Goal: Communication & Community: Participate in discussion

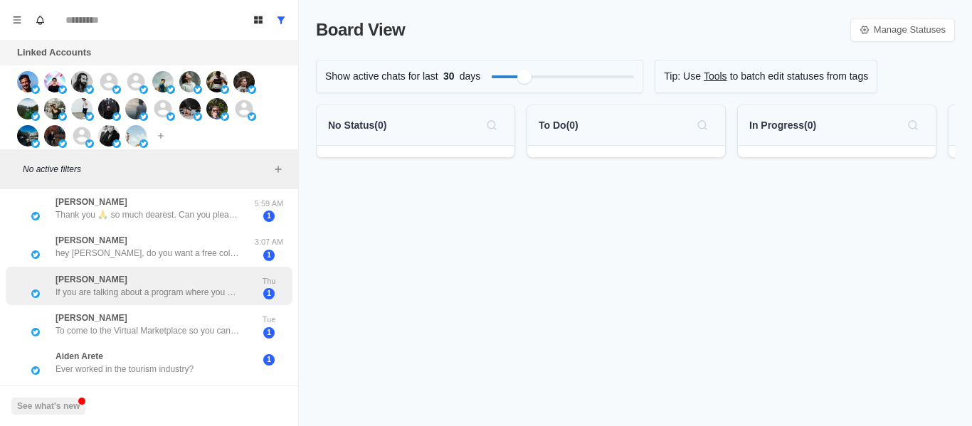
scroll to position [1169, 0]
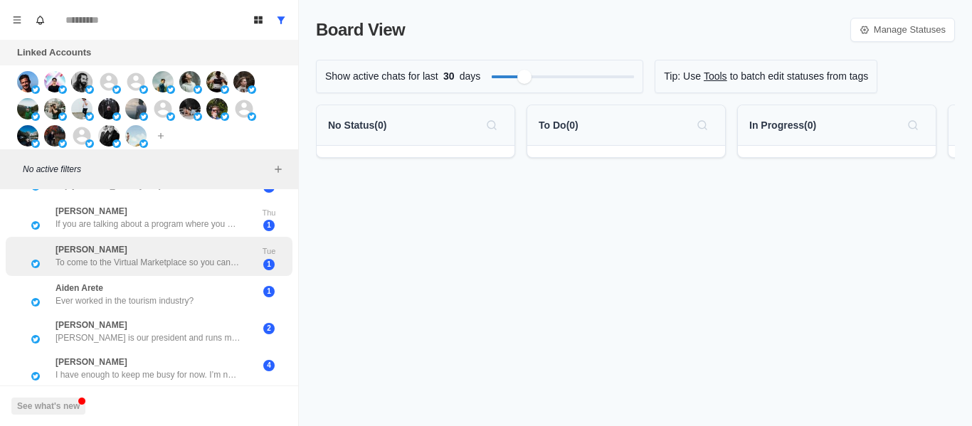
drag, startPoint x: 157, startPoint y: 286, endPoint x: 134, endPoint y: 231, distance: 60.0
click at [155, 295] on p "Ever worked in the tourism industry?" at bounding box center [125, 301] width 138 height 13
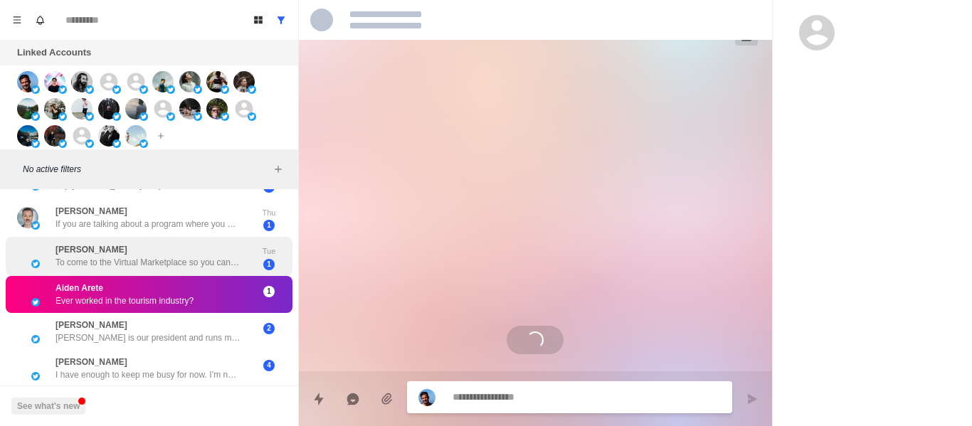
click at [134, 237] on div "[PERSON_NAME] To come to the Virtual Marketplace so you can pitch your services…" at bounding box center [149, 256] width 287 height 39
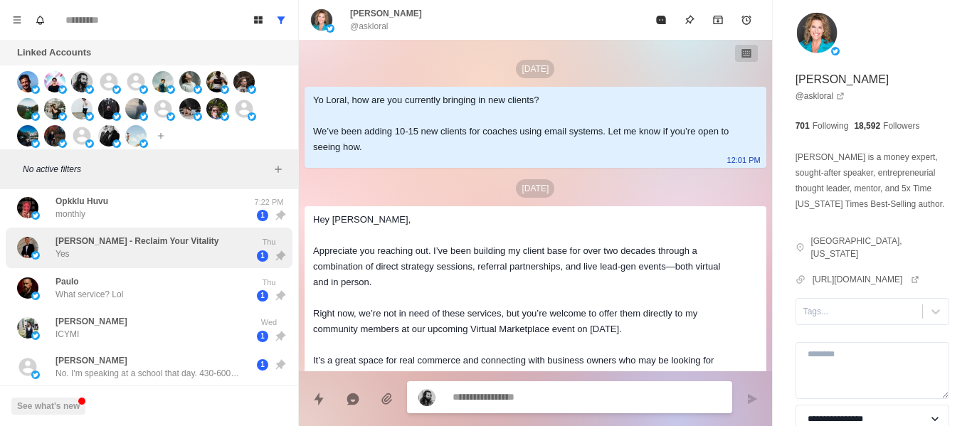
scroll to position [0, 0]
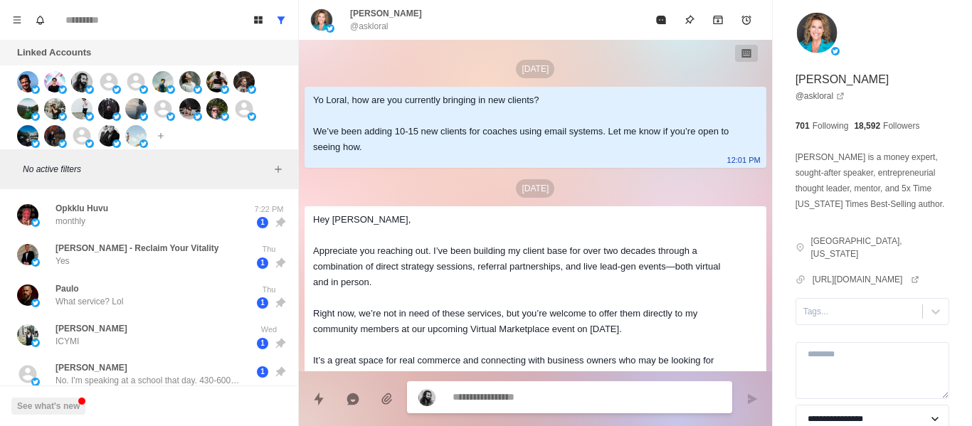
click at [90, 193] on div "Opkklu Huvu monthly 7:22 PM 1 [PERSON_NAME] - Reclaim Your Vitality Yes Thu 1 P…" at bounding box center [149, 308] width 298 height 238
drag, startPoint x: 130, startPoint y: 226, endPoint x: 503, endPoint y: 287, distance: 378.6
click at [137, 226] on div "Opkklu Huvu monthly" at bounding box center [134, 215] width 234 height 29
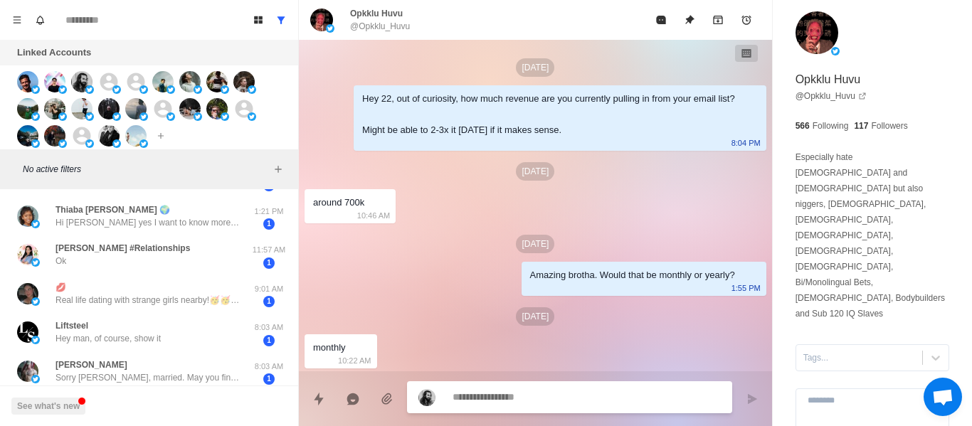
scroll to position [569, 0]
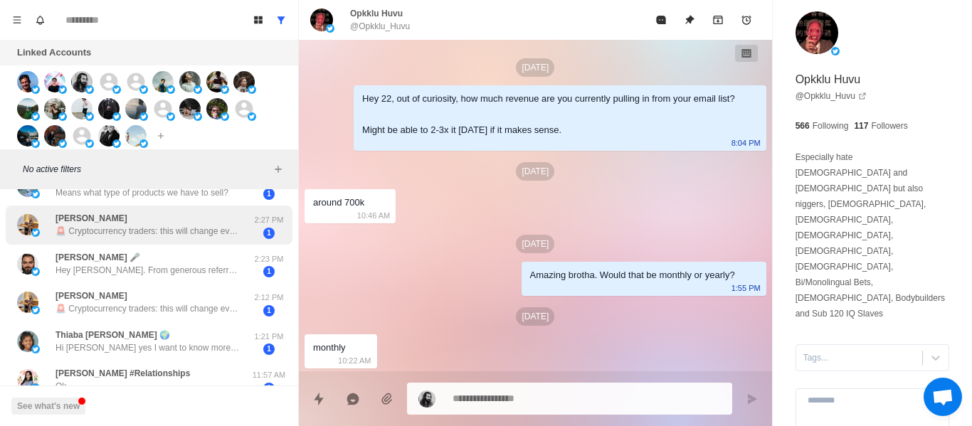
drag, startPoint x: 176, startPoint y: 243, endPoint x: 171, endPoint y: 226, distance: 17.8
click at [175, 238] on div "[PERSON_NAME] 🚨 Cryptocurrency traders: this will change everything! 🚨 Top Wall…" at bounding box center [149, 225] width 287 height 39
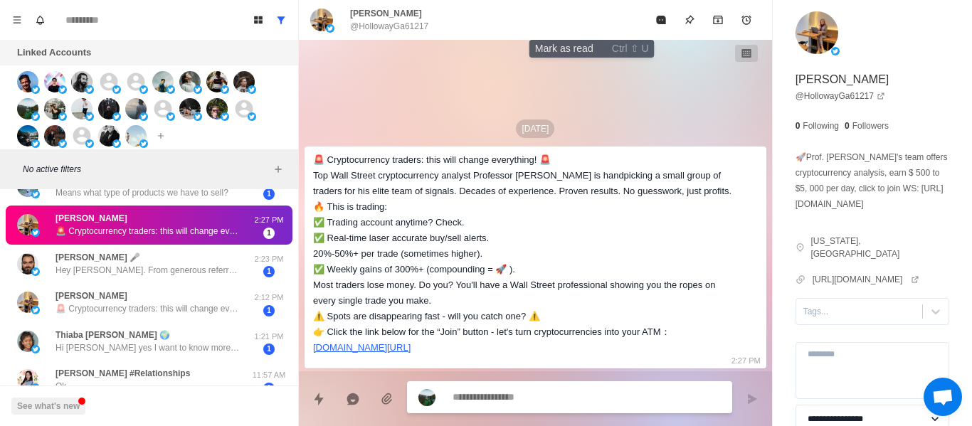
click at [656, 22] on icon "Mark as read" at bounding box center [660, 20] width 9 height 9
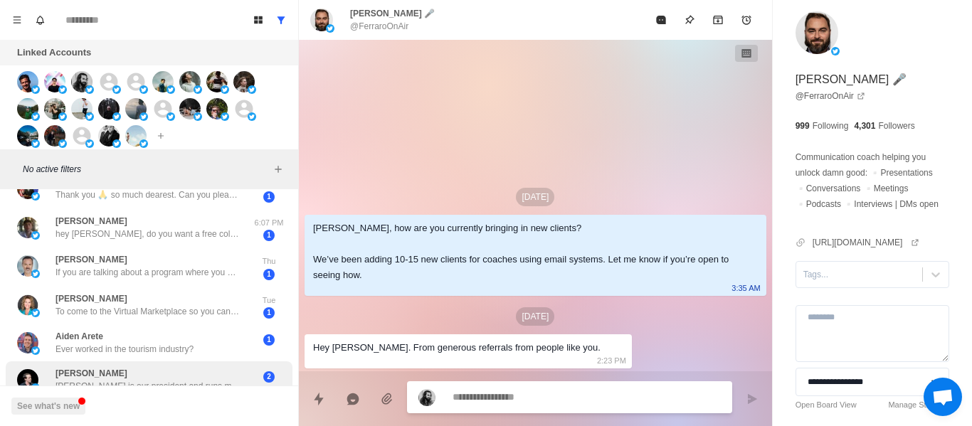
scroll to position [1131, 0]
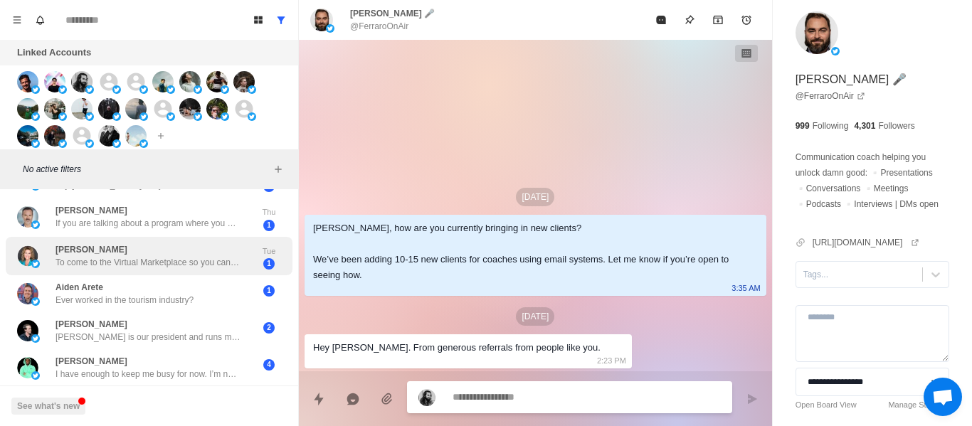
click at [176, 243] on div "[PERSON_NAME] To come to the Virtual Marketplace so you can pitch your services…" at bounding box center [148, 256] width 185 height 26
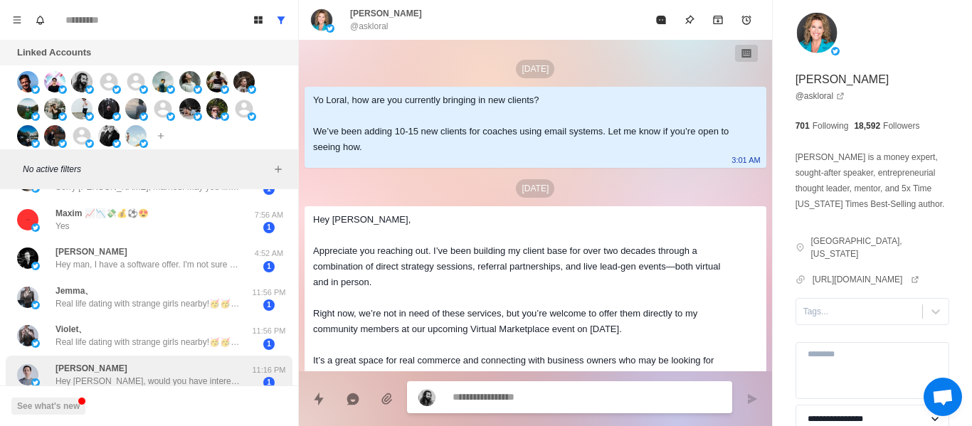
scroll to position [917, 0]
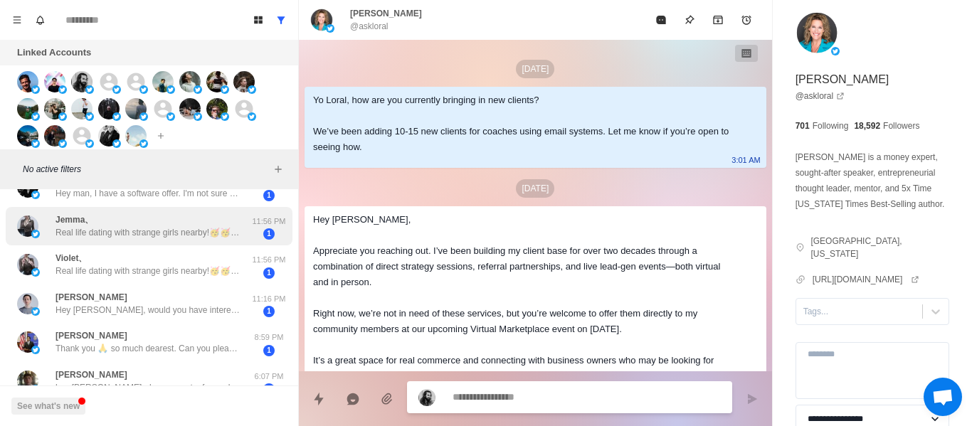
click at [134, 242] on div "Jemma、 Real life dating with strange girls nearby!🥳🥳 🔞Various styles,🔞sexy and …" at bounding box center [149, 226] width 287 height 39
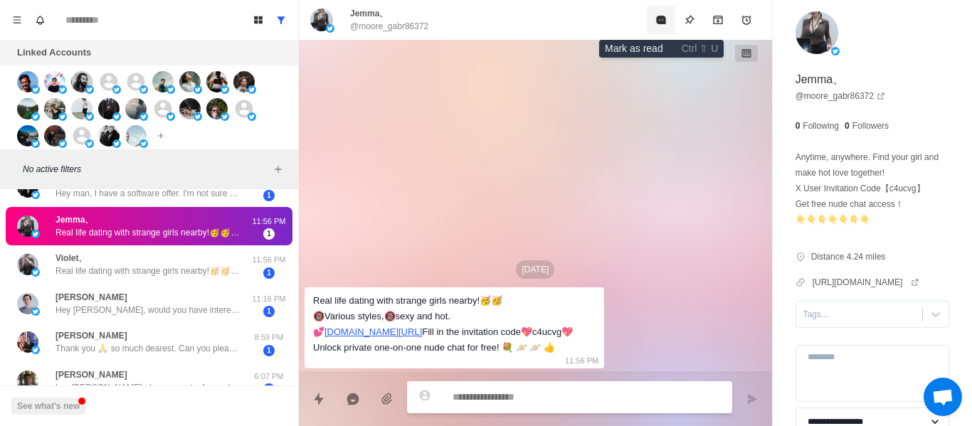
click at [655, 23] on icon "Mark as read" at bounding box center [660, 19] width 11 height 11
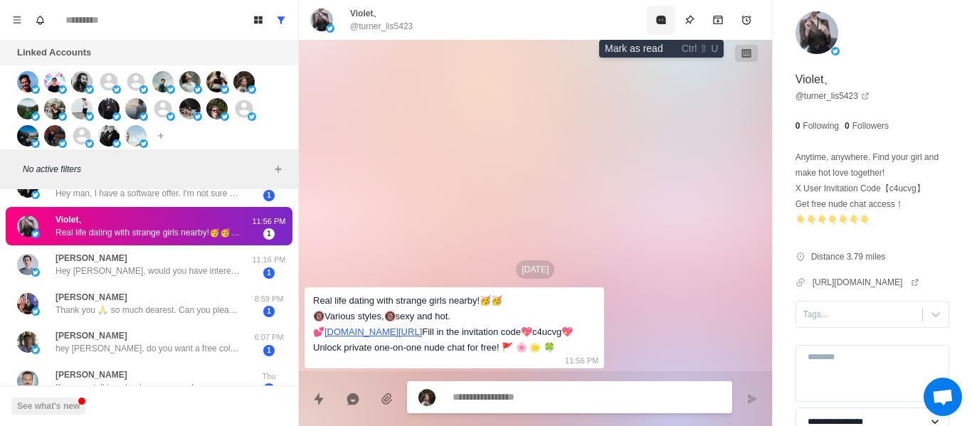
click at [662, 17] on icon "Mark as read" at bounding box center [660, 20] width 9 height 9
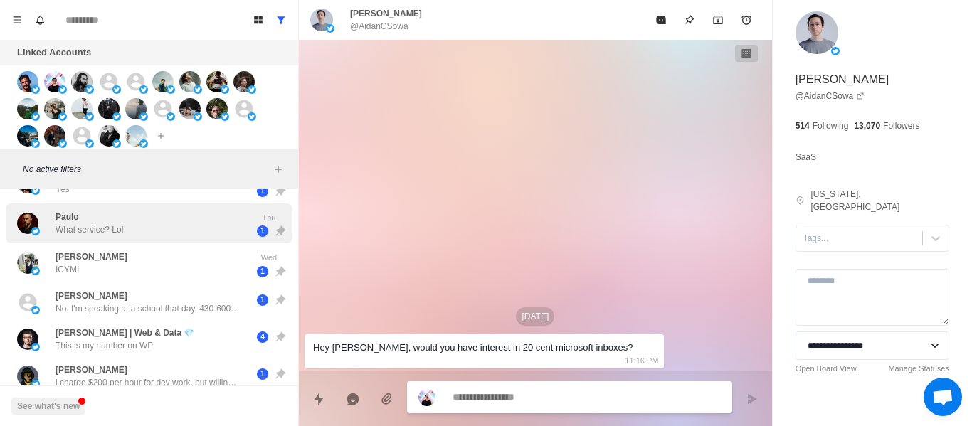
scroll to position [0, 0]
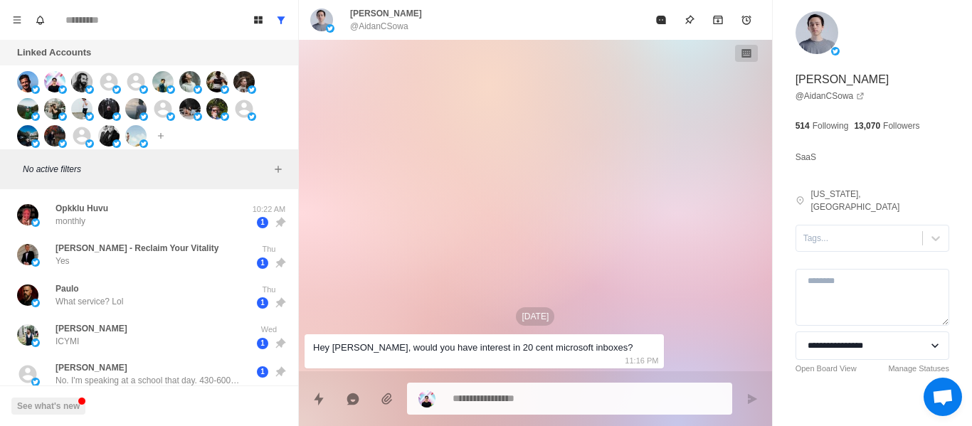
type textarea "*"
